Goal: Find contact information: Find contact information

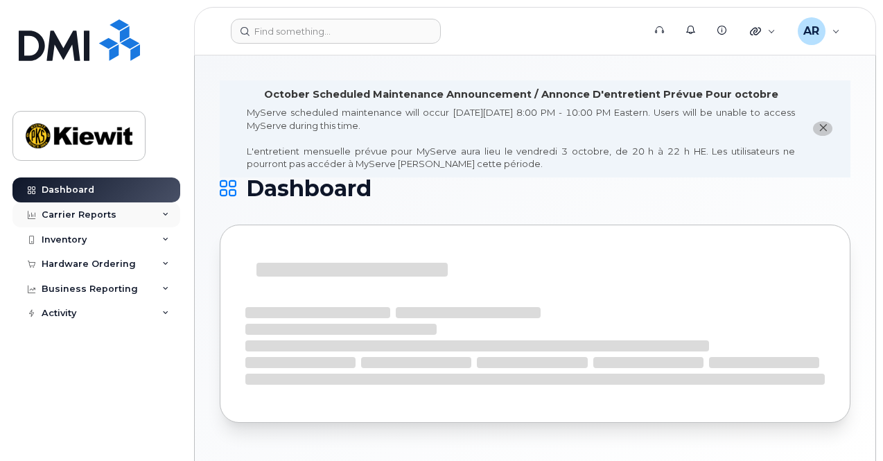
click at [82, 224] on div "Carrier Reports" at bounding box center [96, 214] width 168 height 25
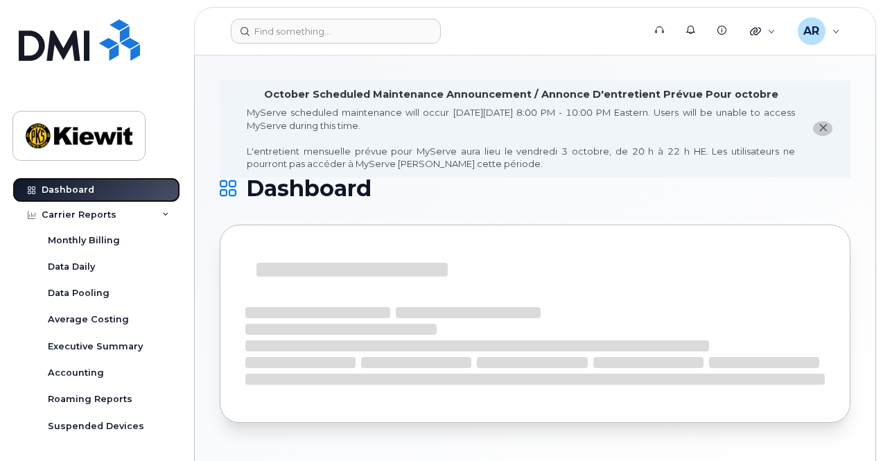
click at [73, 192] on div "Dashboard" at bounding box center [68, 189] width 53 height 11
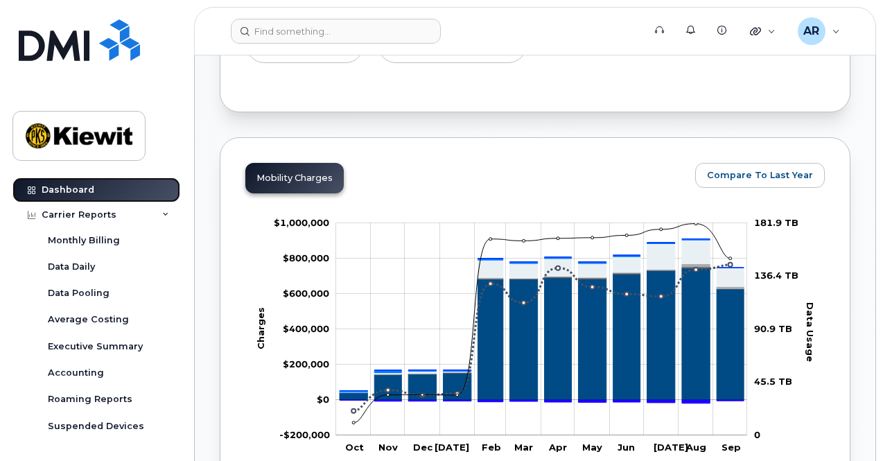
scroll to position [365, 0]
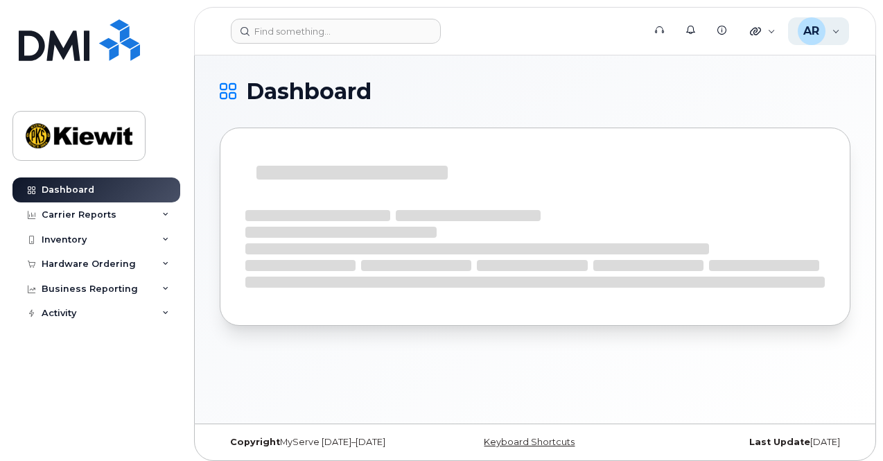
click at [838, 32] on div "AR [PERSON_NAME] Wireless Admin" at bounding box center [819, 31] width 62 height 28
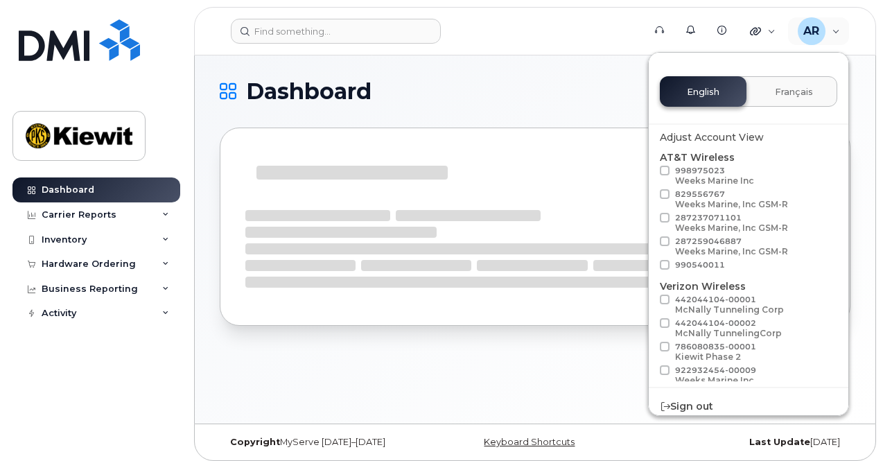
click at [608, 78] on div "Dashboard" at bounding box center [535, 239] width 680 height 368
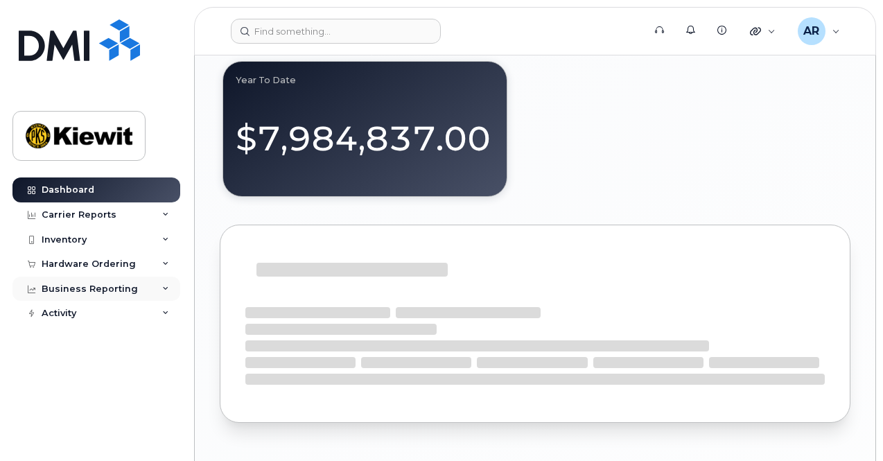
scroll to position [1704, 0]
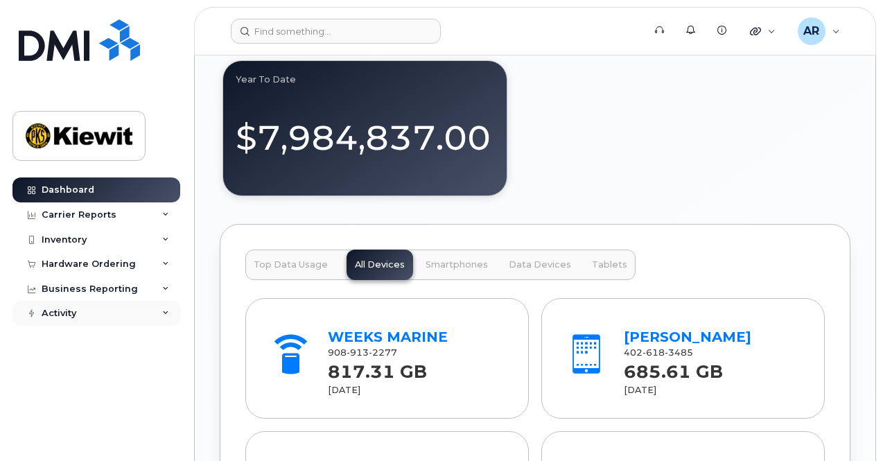
click at [164, 312] on icon at bounding box center [165, 313] width 7 height 7
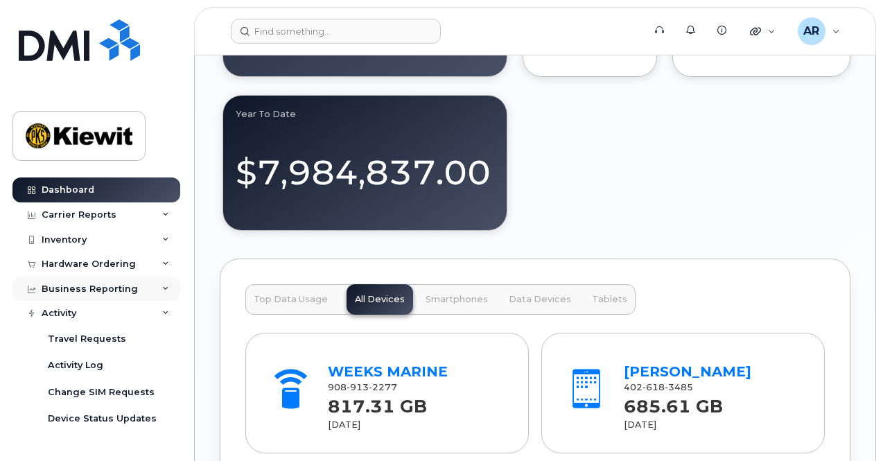
click at [161, 292] on div "Business Reporting" at bounding box center [96, 288] width 168 height 25
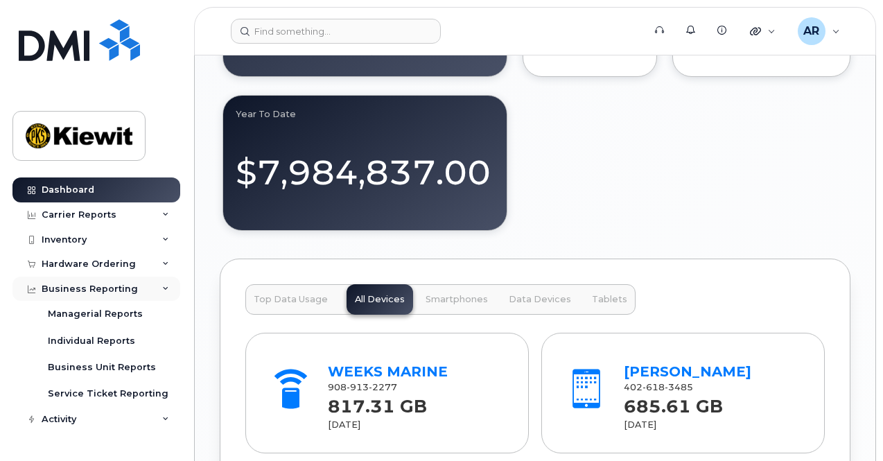
click at [161, 292] on div "Business Reporting" at bounding box center [96, 288] width 168 height 25
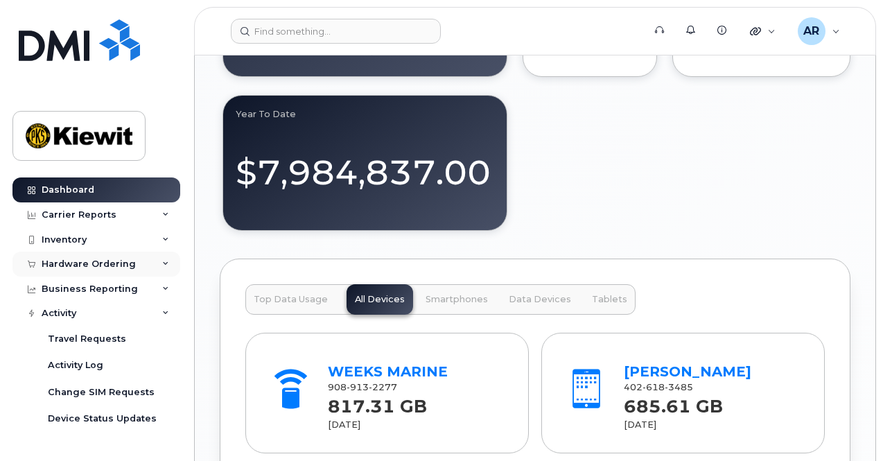
click at [158, 268] on div "Hardware Ordering" at bounding box center [96, 263] width 168 height 25
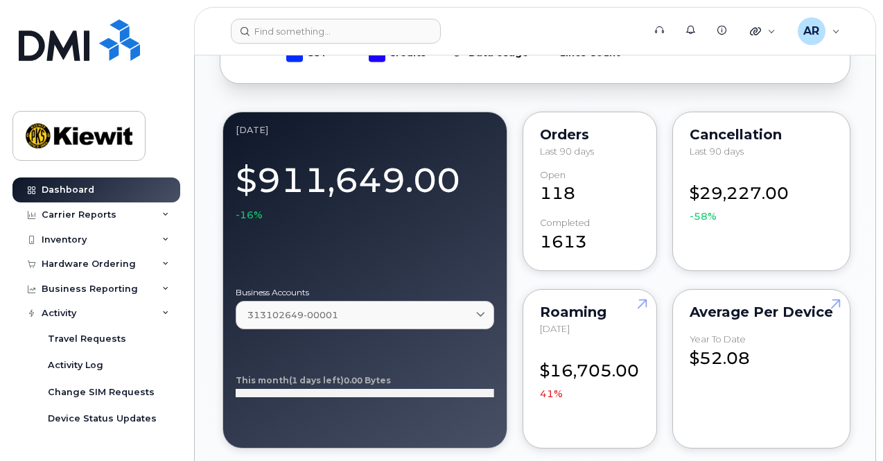
scroll to position [1119, 0]
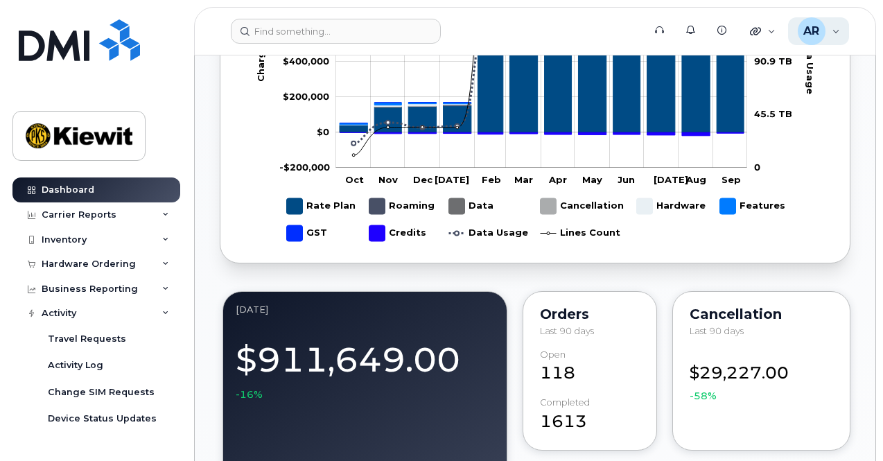
click at [830, 33] on div "AR [PERSON_NAME] Wireless Admin" at bounding box center [819, 31] width 62 height 28
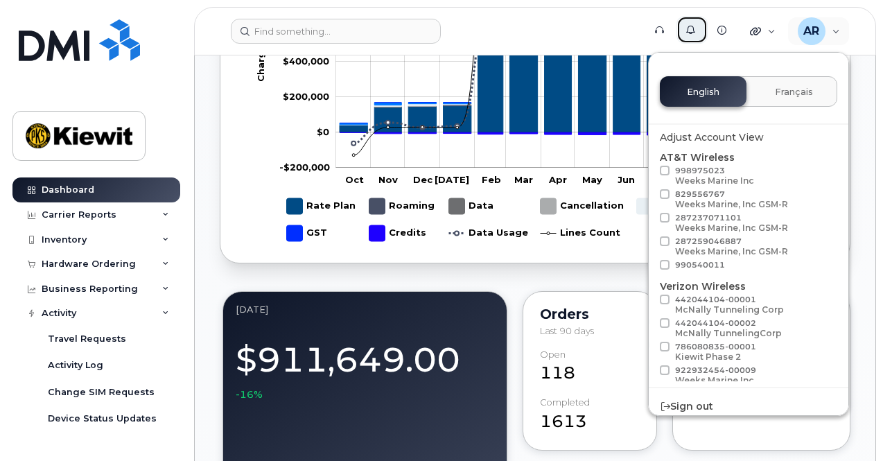
click at [691, 30] on icon at bounding box center [690, 30] width 9 height 9
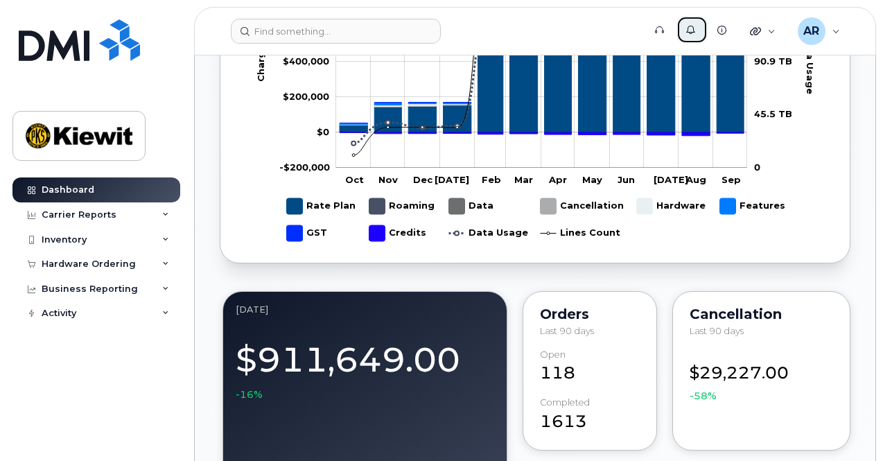
scroll to position [0, 0]
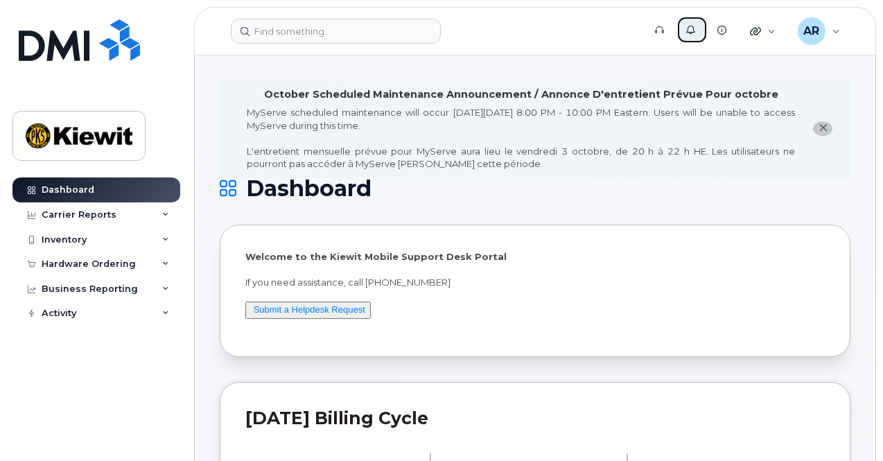
click at [694, 26] on icon at bounding box center [690, 30] width 9 height 9
click at [664, 26] on link "Support" at bounding box center [660, 30] width 31 height 28
click at [691, 26] on icon at bounding box center [690, 30] width 9 height 9
click at [503, 276] on p "If you need assistance, call [PHONE_NUMBER]" at bounding box center [534, 282] width 579 height 13
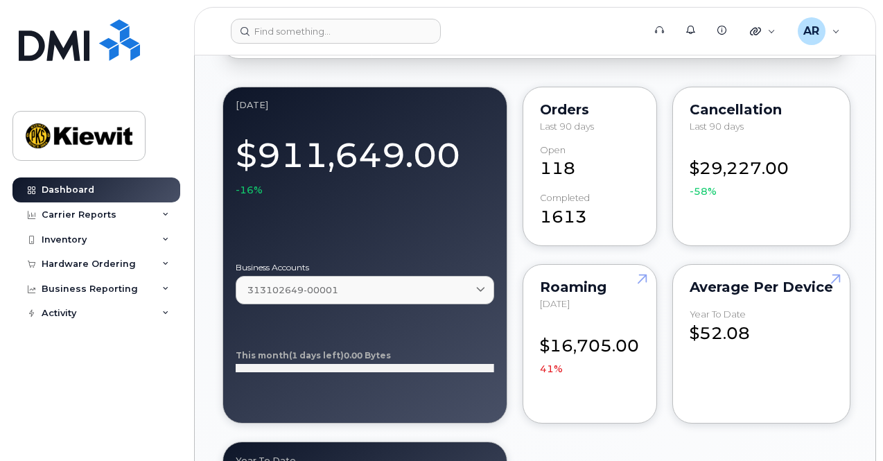
scroll to position [1146, 0]
